Goal: Information Seeking & Learning: Learn about a topic

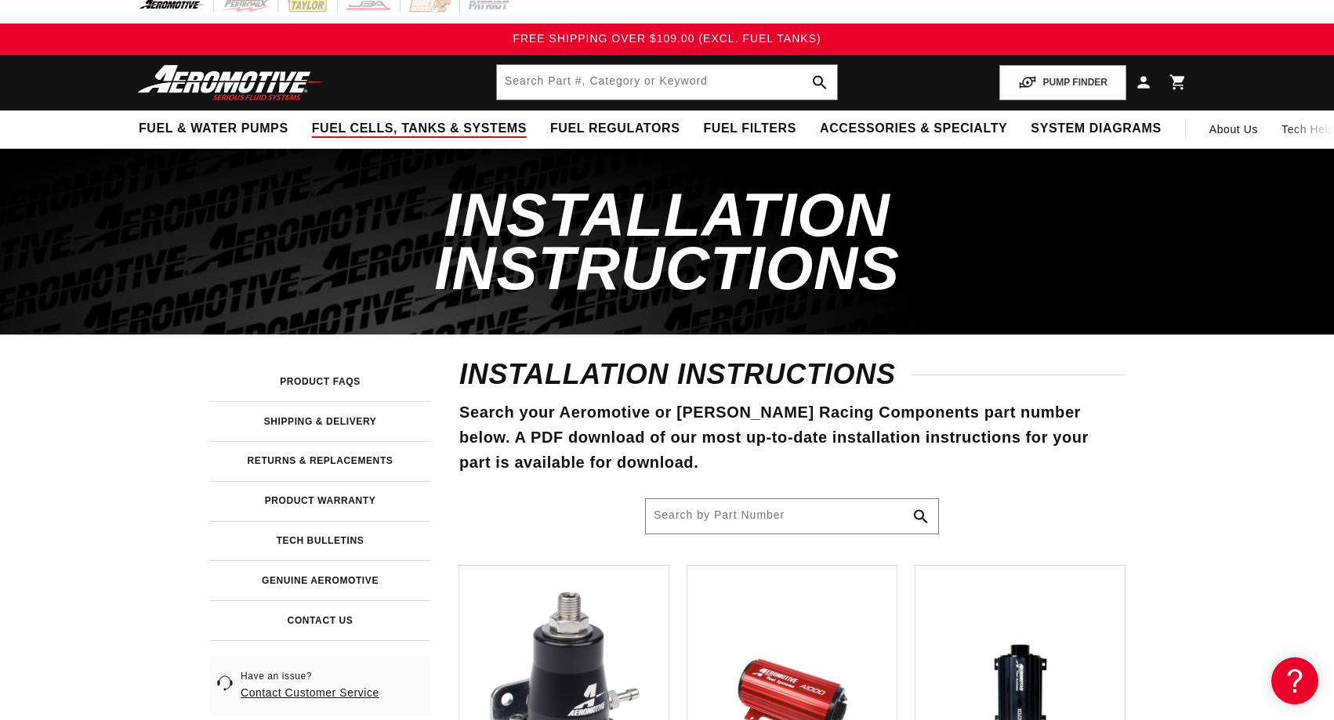
scroll to position [80, 0]
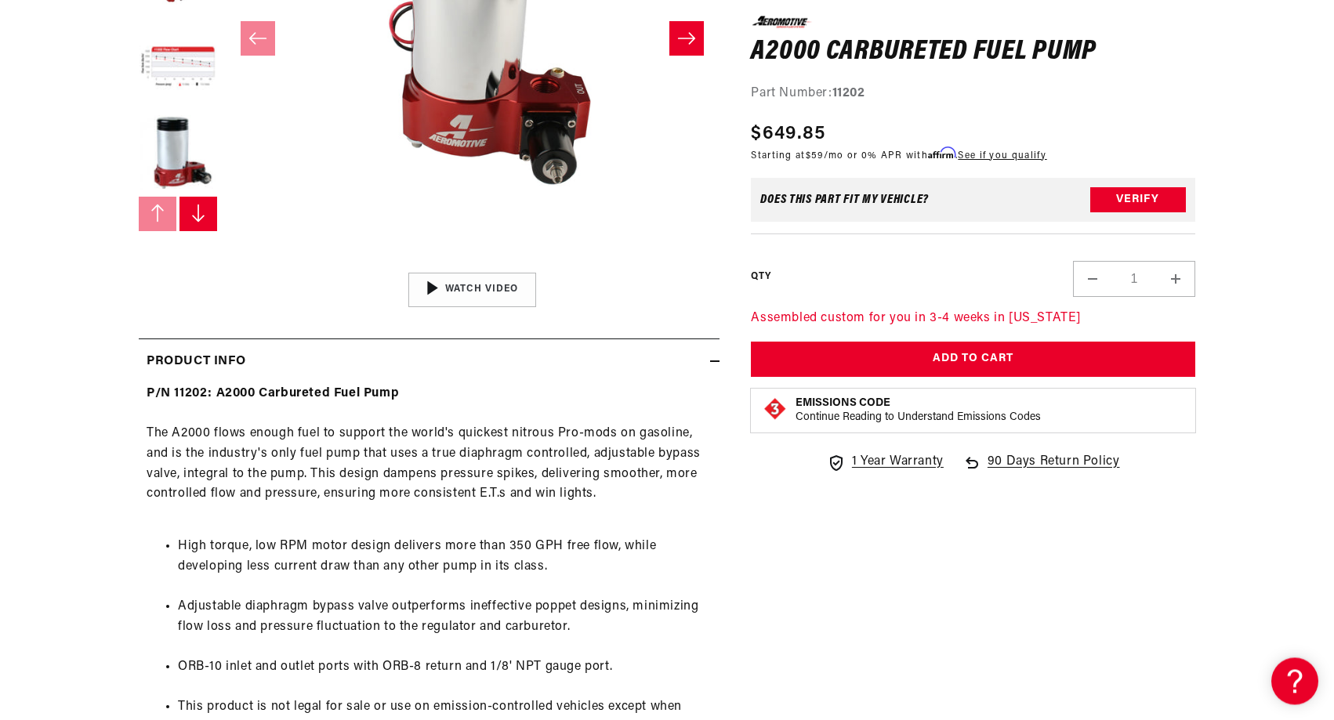
scroll to position [480, 0]
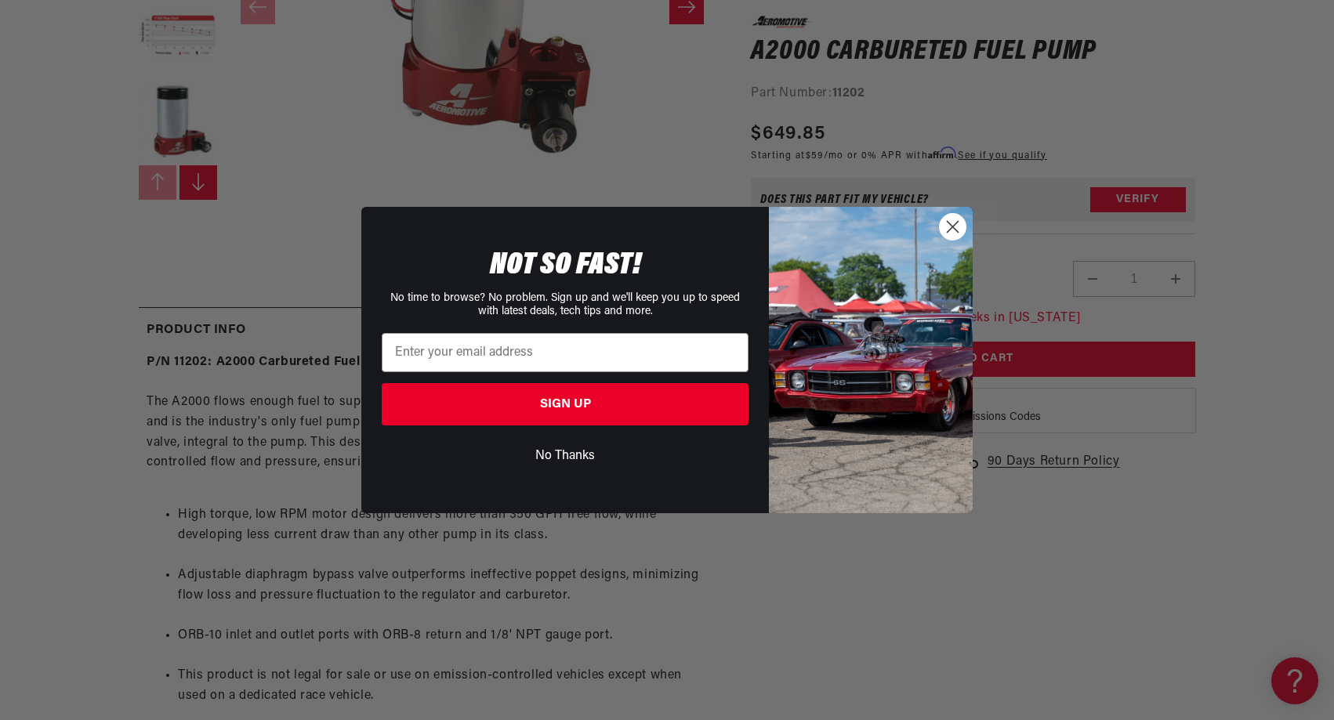
click at [952, 227] on icon "Close dialog" at bounding box center [953, 227] width 11 height 11
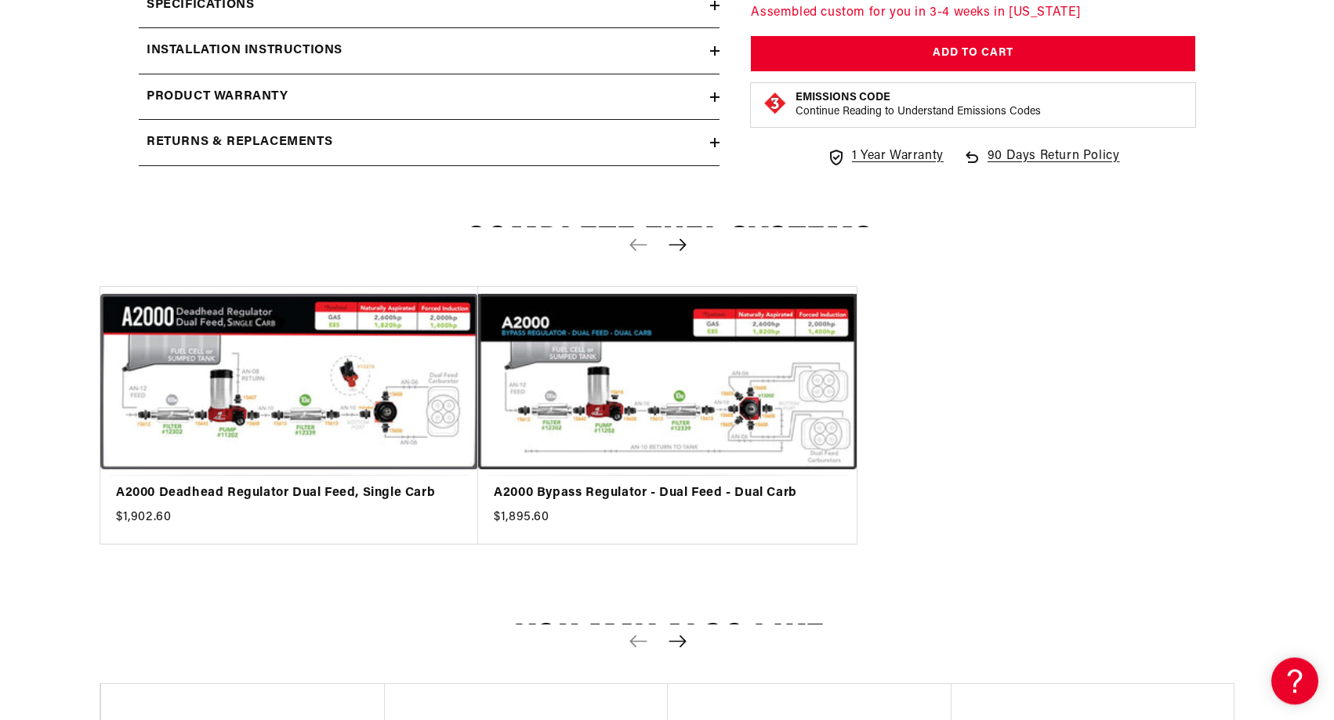
scroll to position [1439, 0]
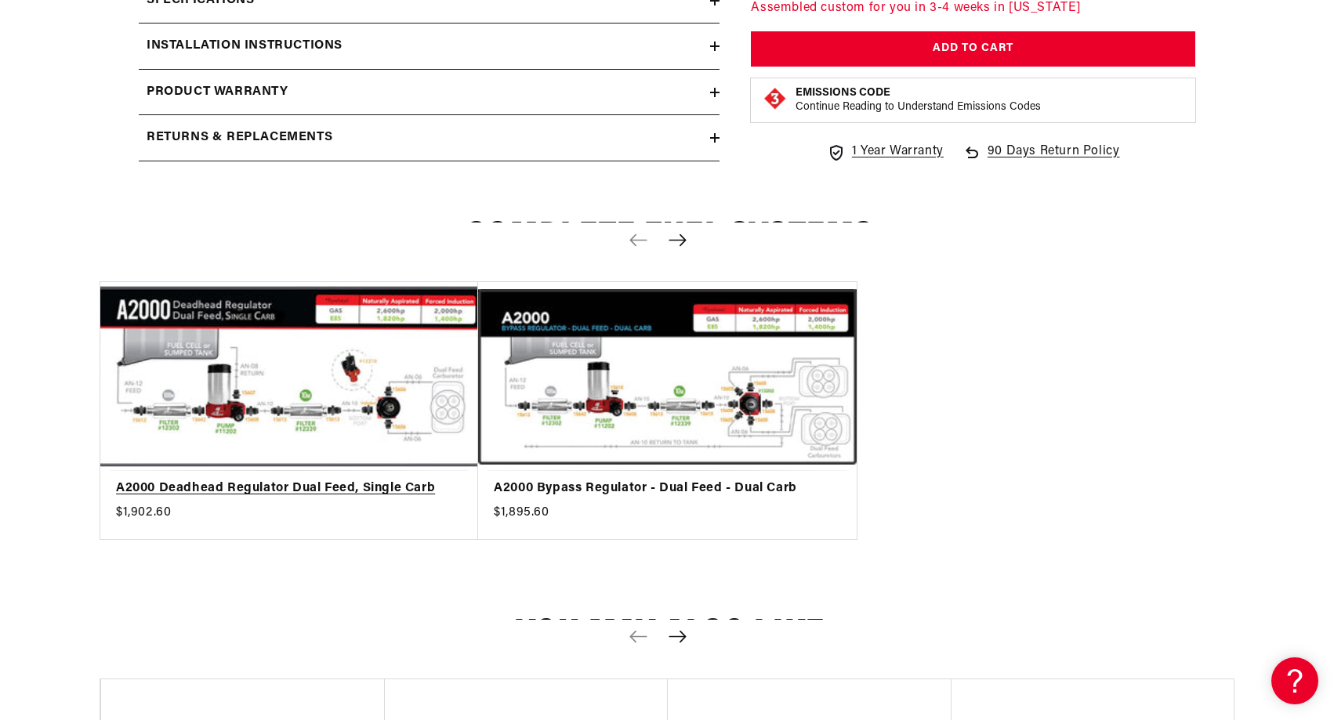
click at [301, 479] on link "A2000 Deadhead Regulator Dual Feed, Single Carb" at bounding box center [281, 489] width 331 height 20
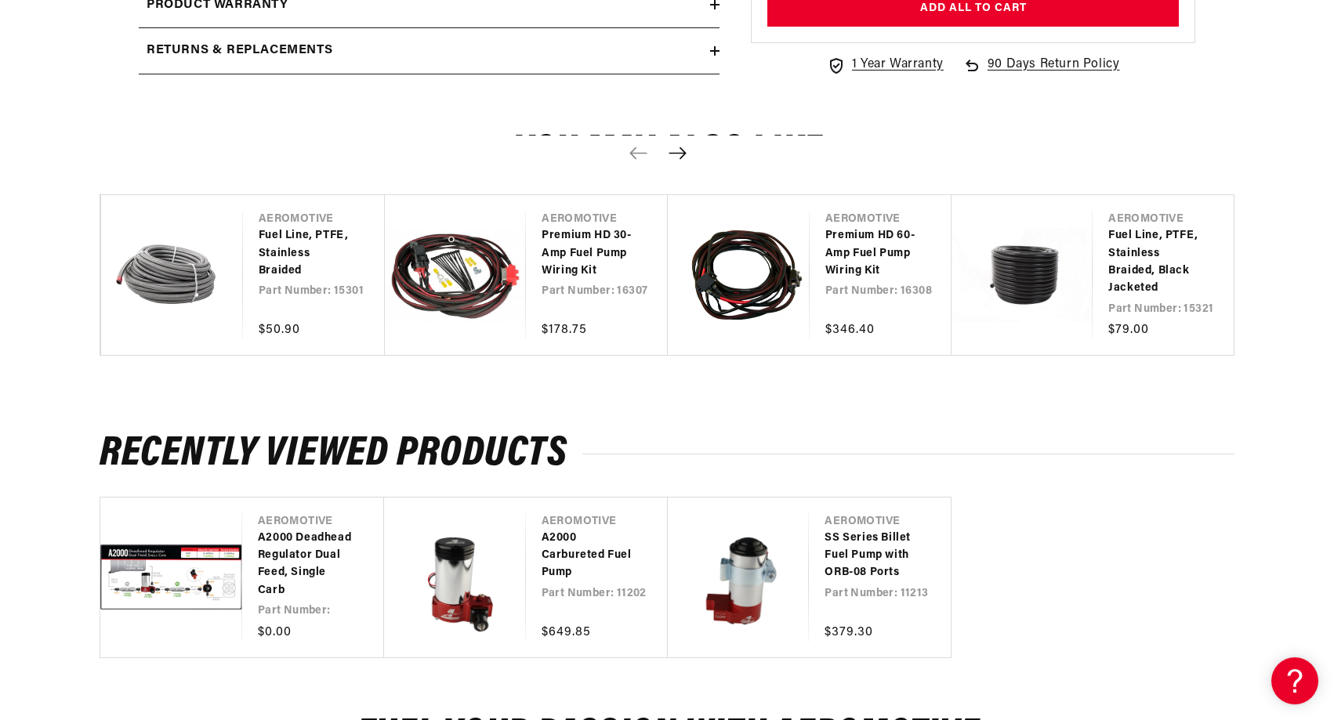
scroll to position [1039, 0]
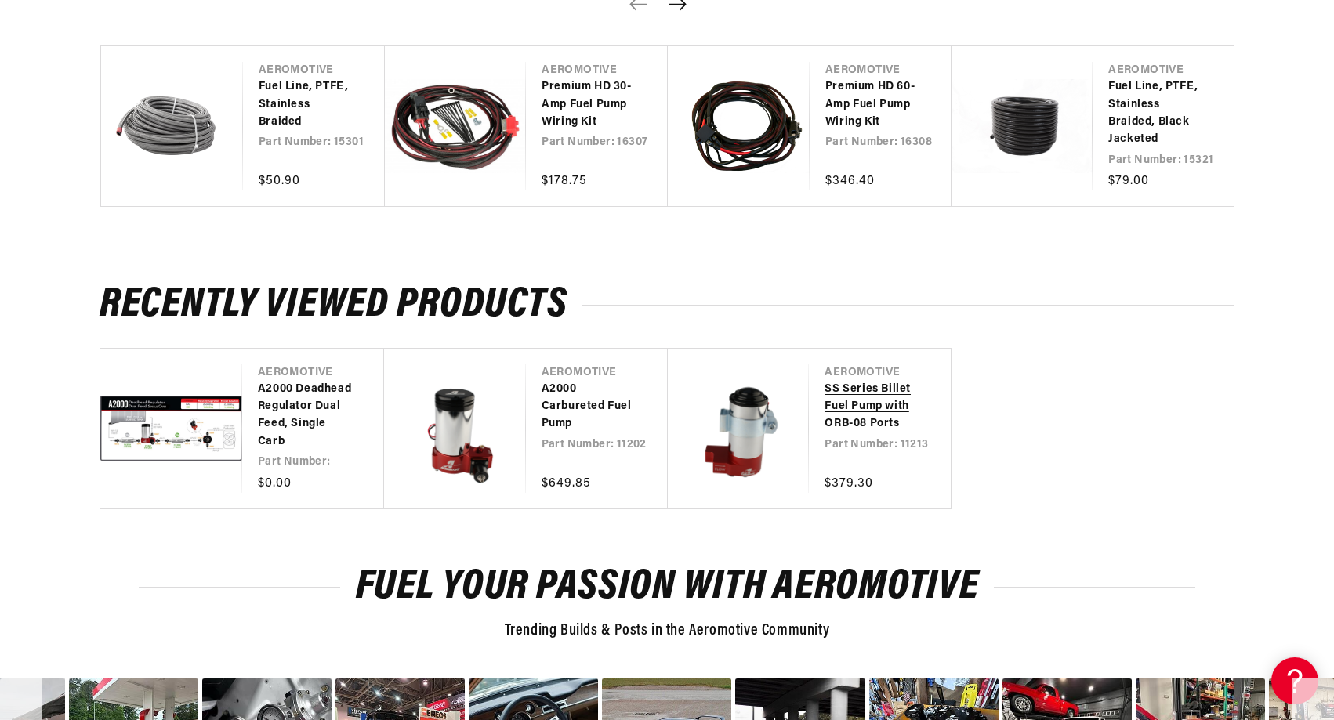
click at [825, 433] on link "SS Series Billet Fuel Pump with ORB-08 Ports" at bounding box center [872, 407] width 95 height 53
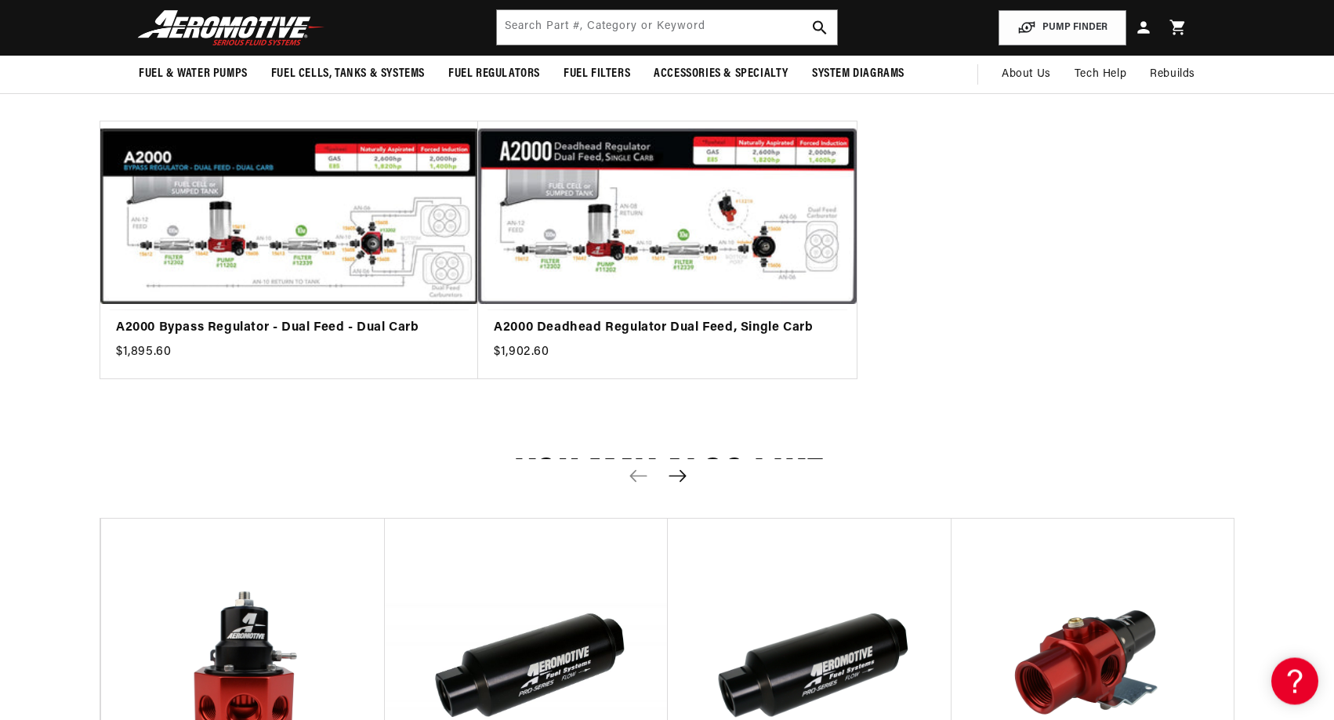
scroll to position [1599, 0]
